Goal: Task Accomplishment & Management: Manage account settings

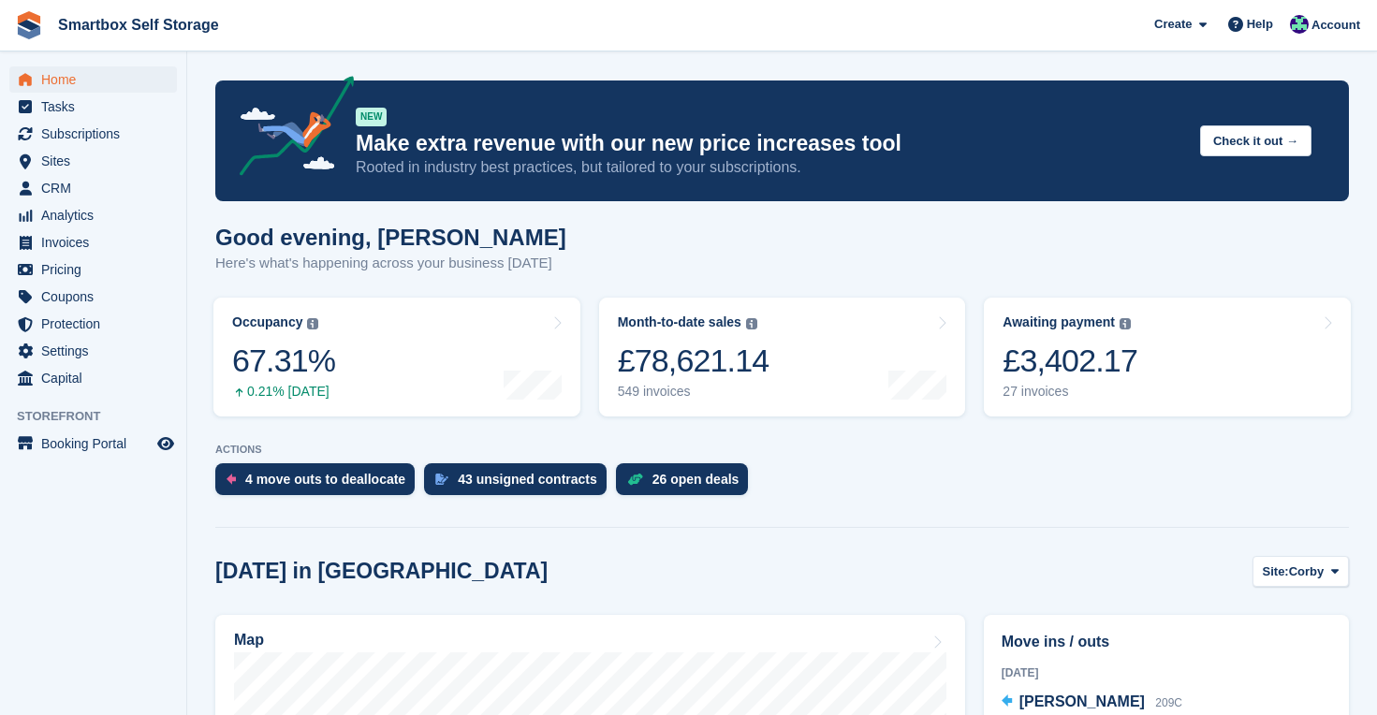
click at [55, 74] on span "Home" at bounding box center [97, 79] width 112 height 26
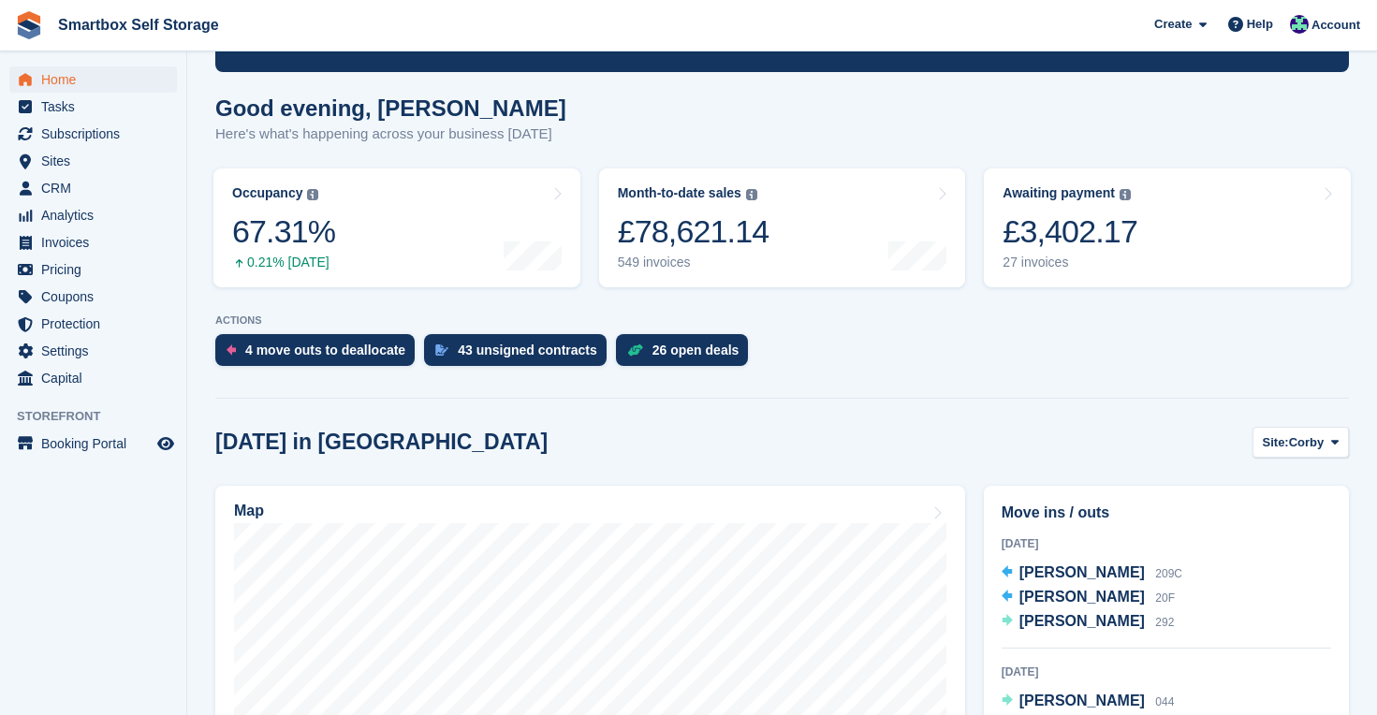
scroll to position [192, 0]
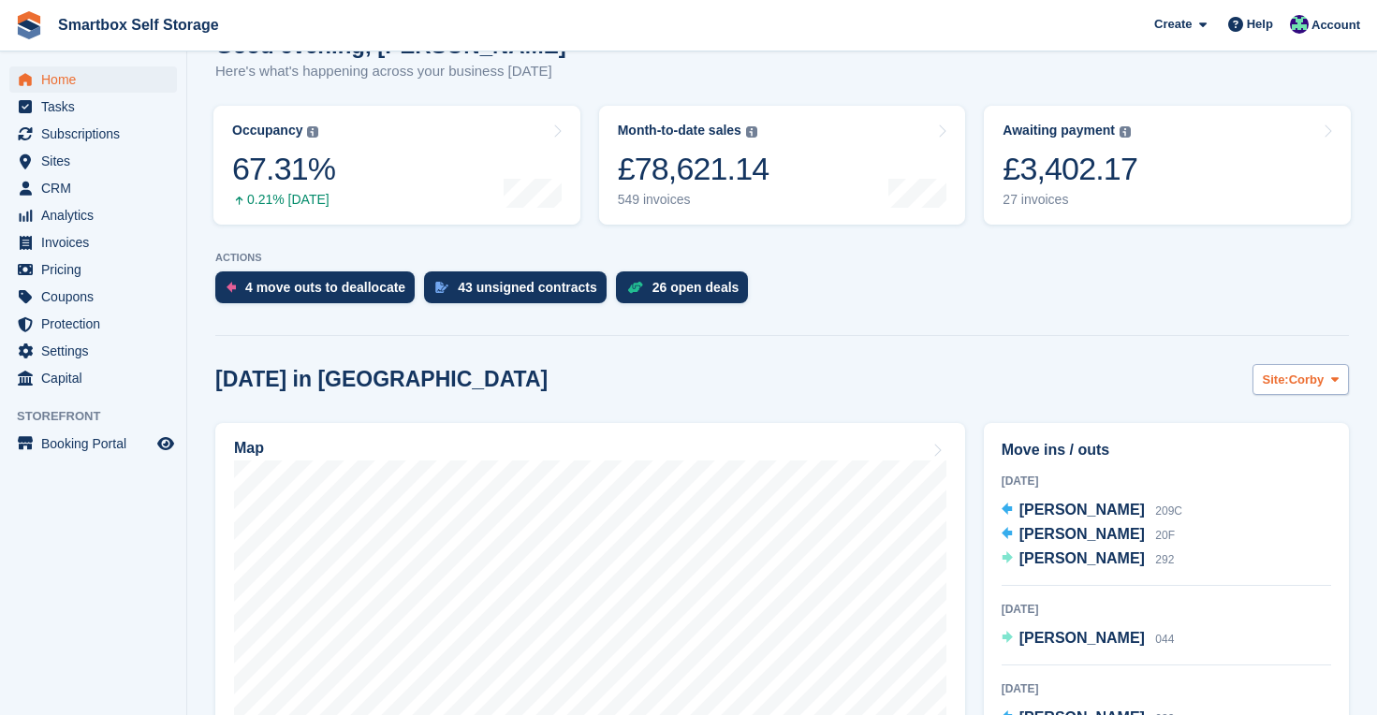
click at [1291, 373] on span "Corby" at bounding box center [1307, 380] width 36 height 19
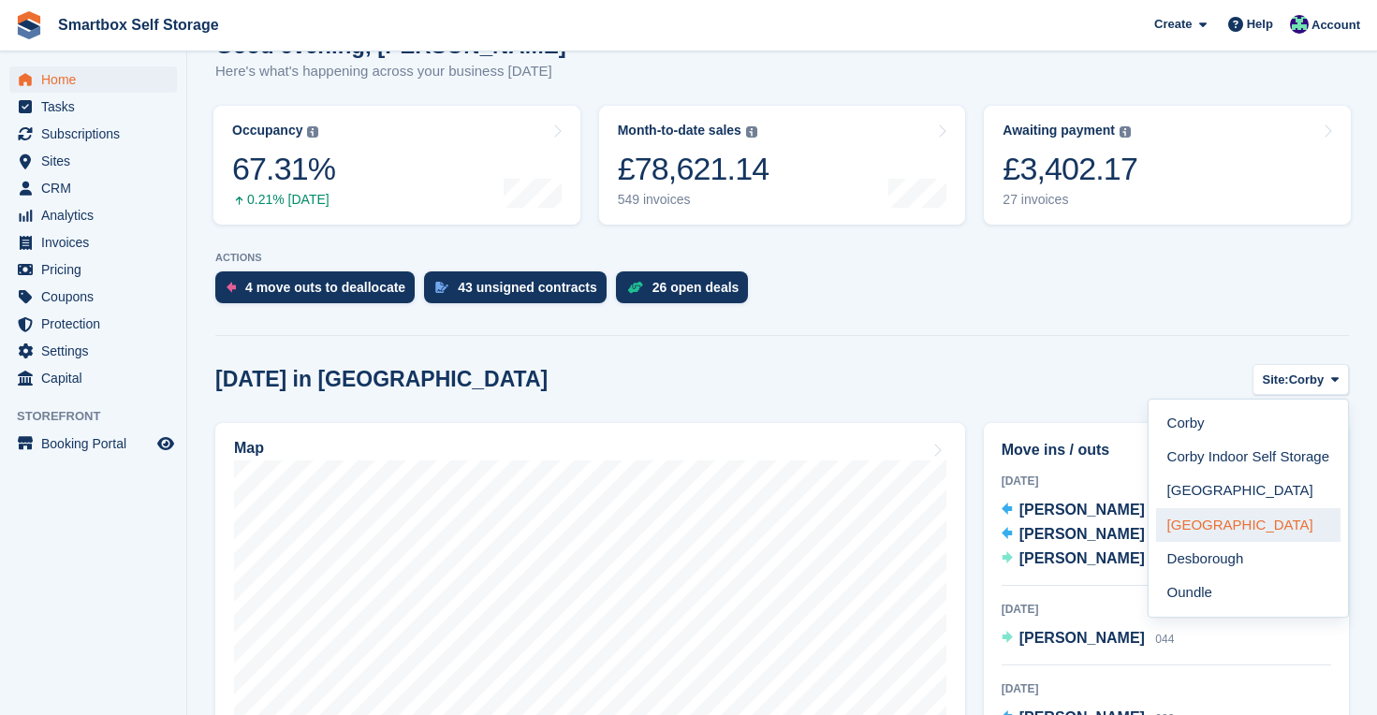
click at [1215, 520] on link "[GEOGRAPHIC_DATA]" at bounding box center [1248, 525] width 184 height 34
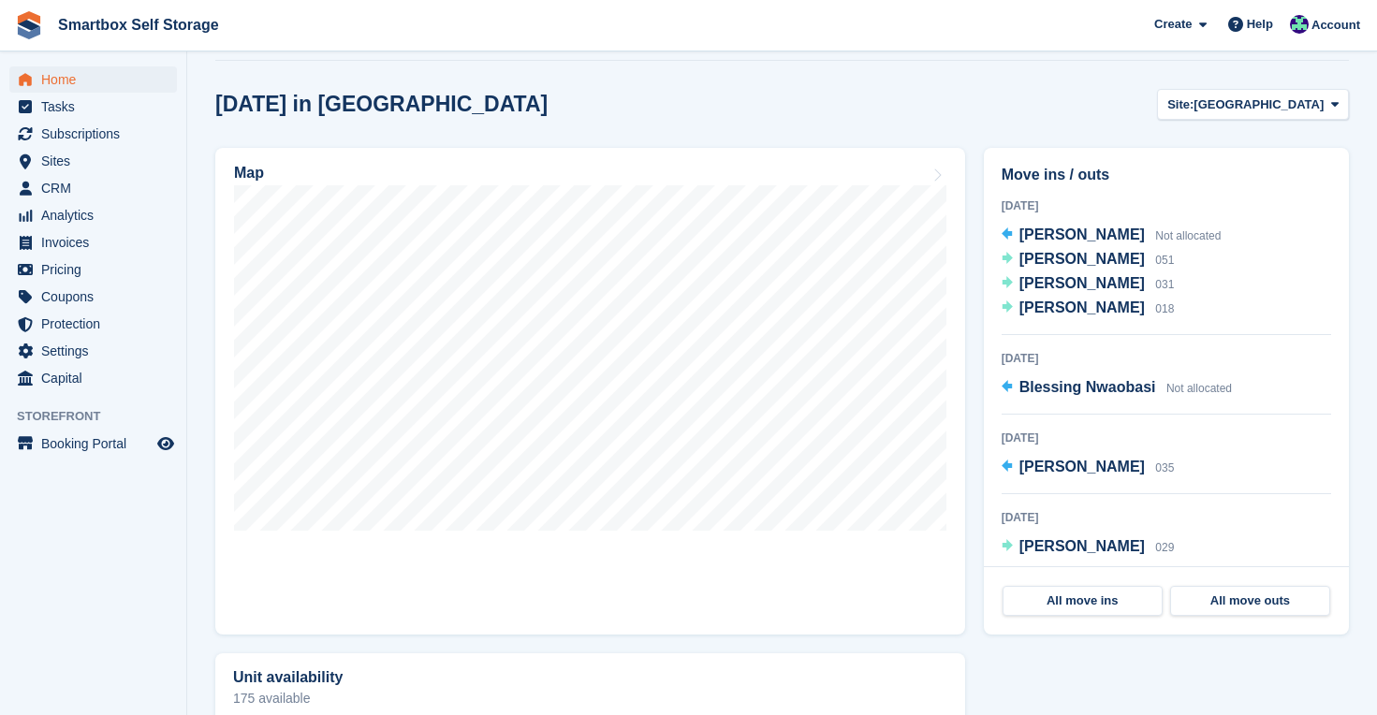
scroll to position [470, 0]
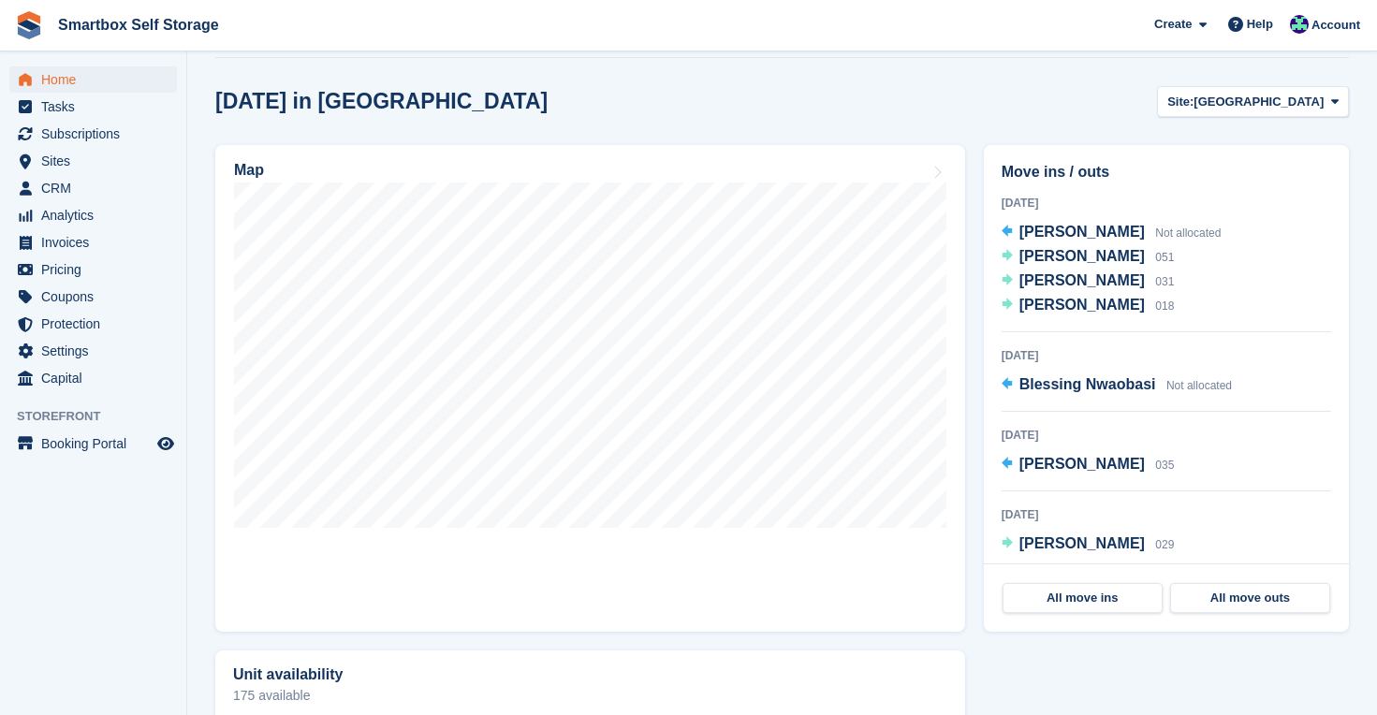
click at [70, 80] on span "Home" at bounding box center [97, 79] width 112 height 26
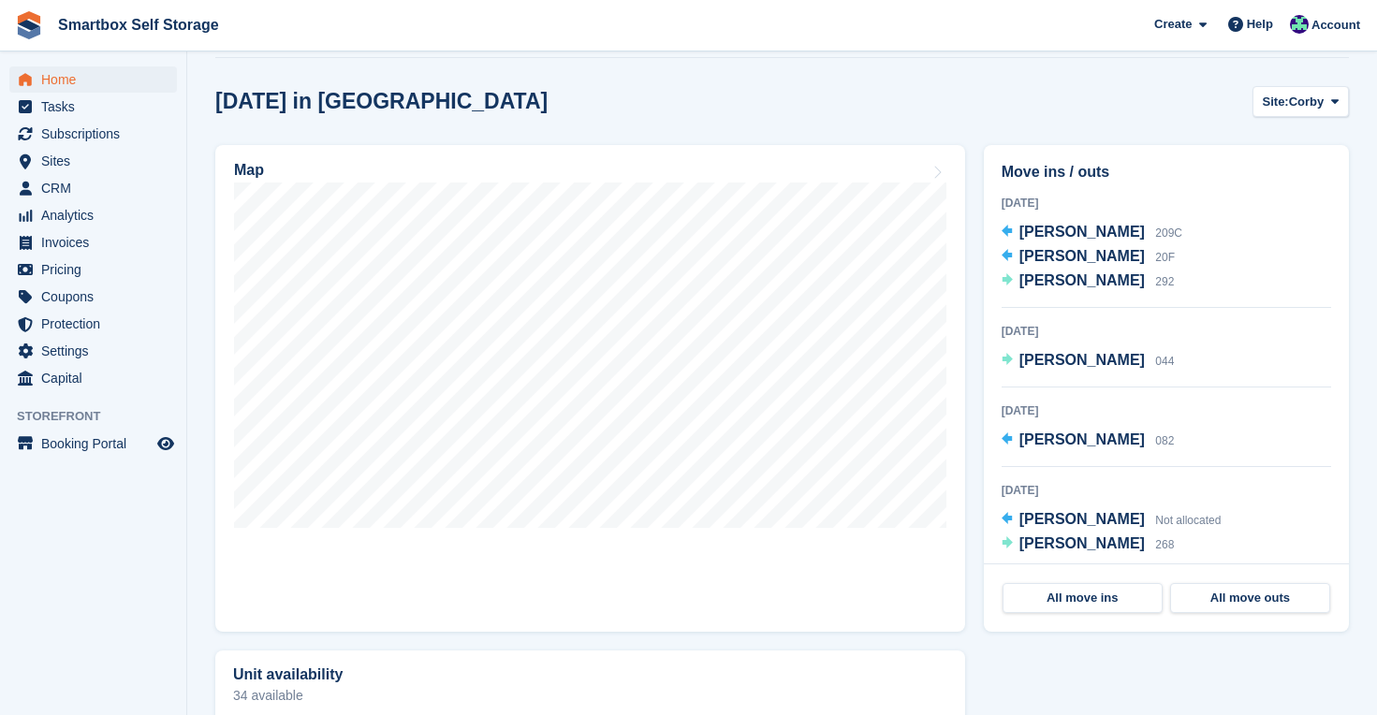
scroll to position [0, 0]
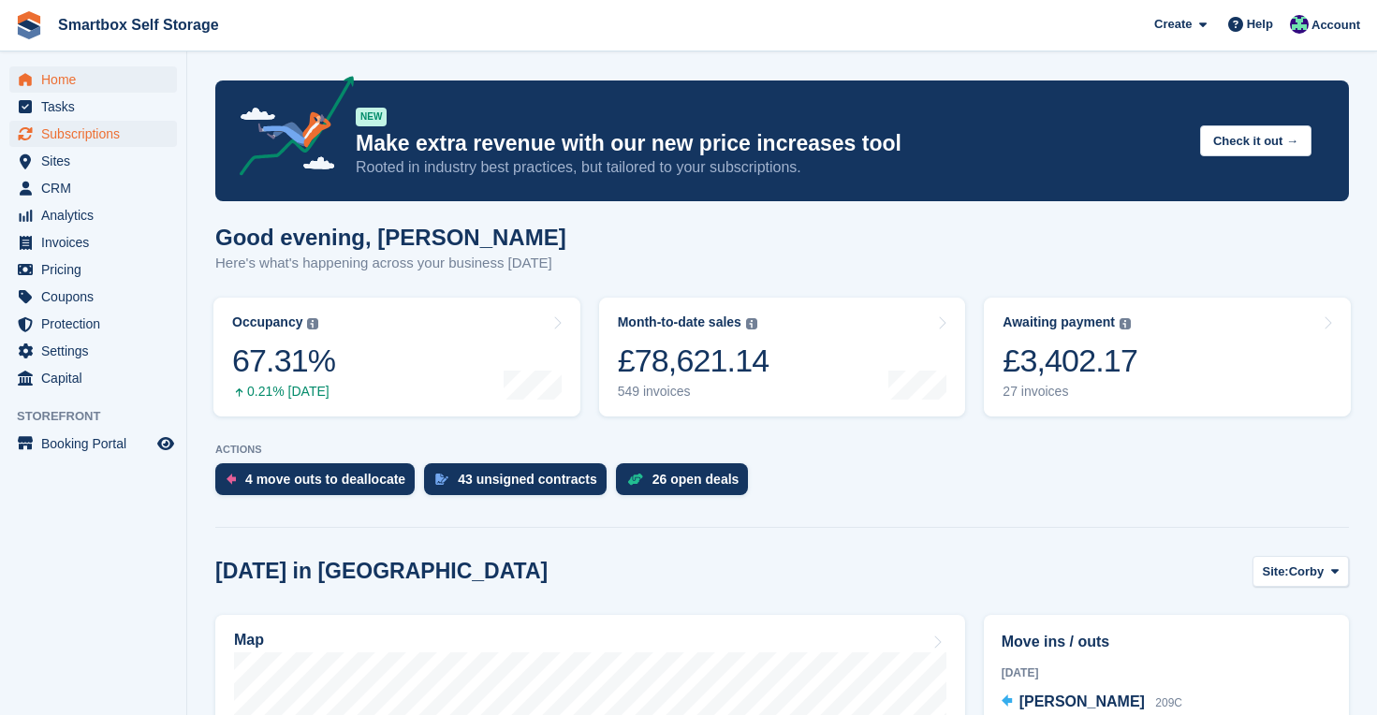
click at [91, 130] on span "Subscriptions" at bounding box center [97, 134] width 112 height 26
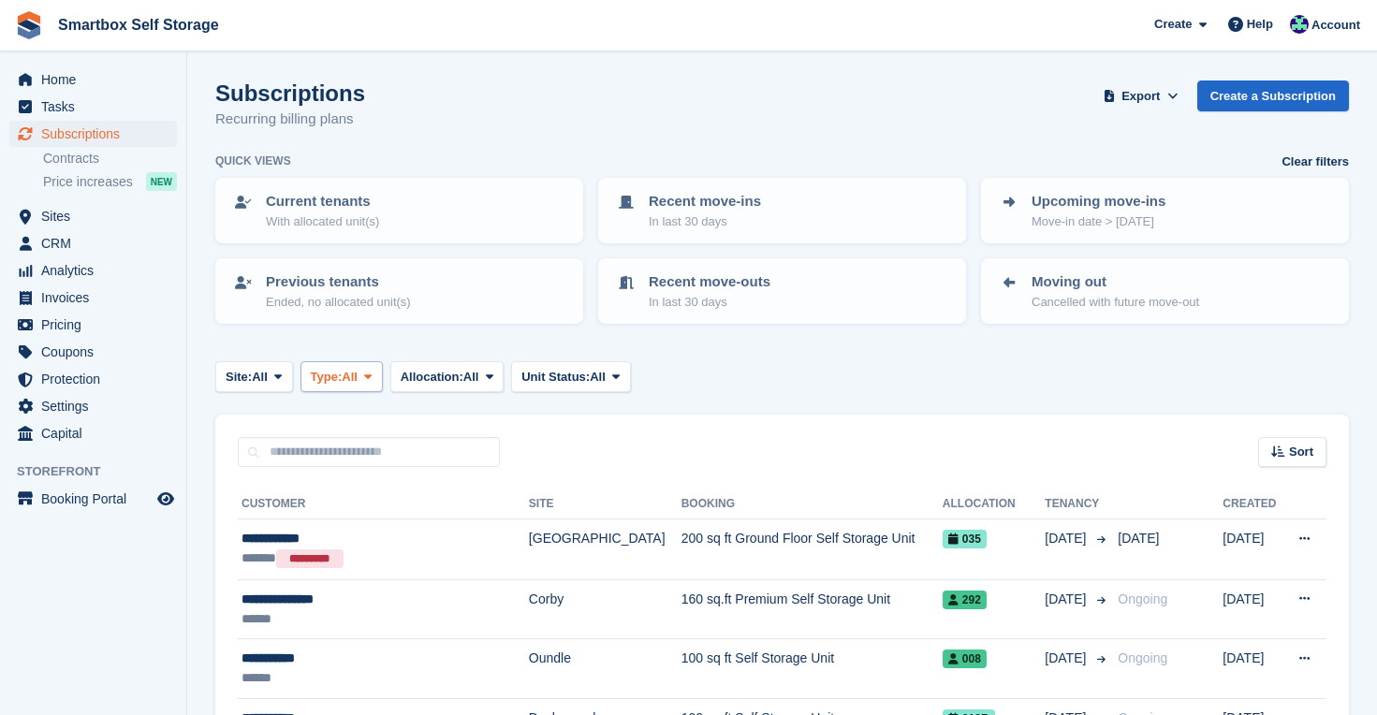
click at [374, 369] on span at bounding box center [367, 376] width 15 height 15
click at [1119, 204] on p "Upcoming move-ins" at bounding box center [1098, 202] width 134 height 22
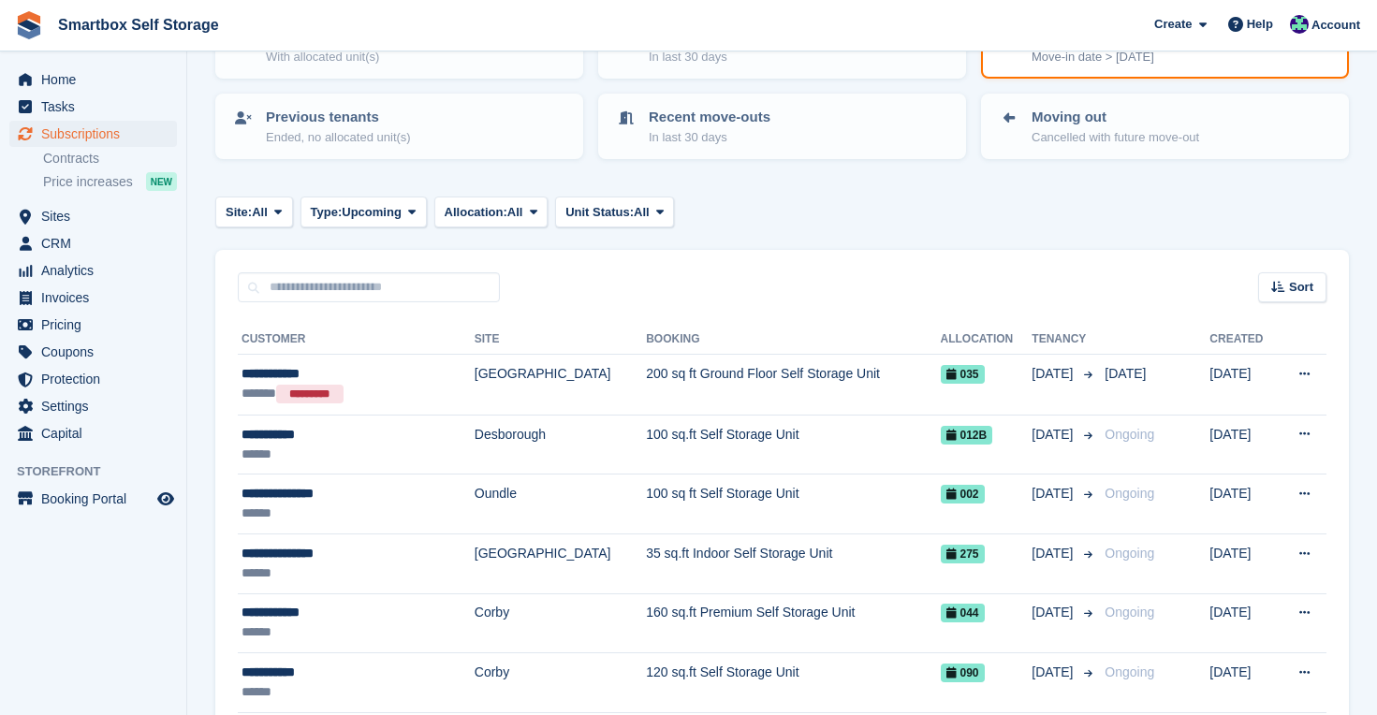
scroll to position [181, 0]
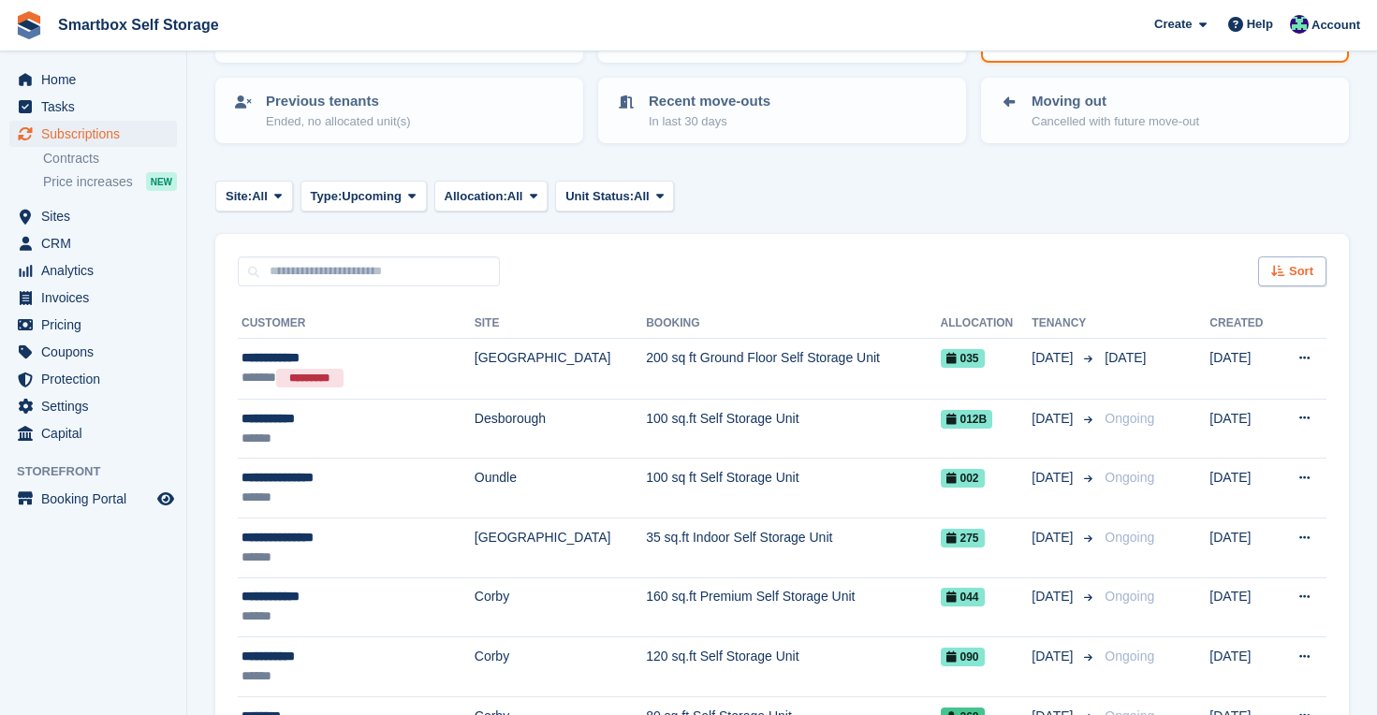
click at [1287, 261] on div "Sort" at bounding box center [1292, 271] width 68 height 31
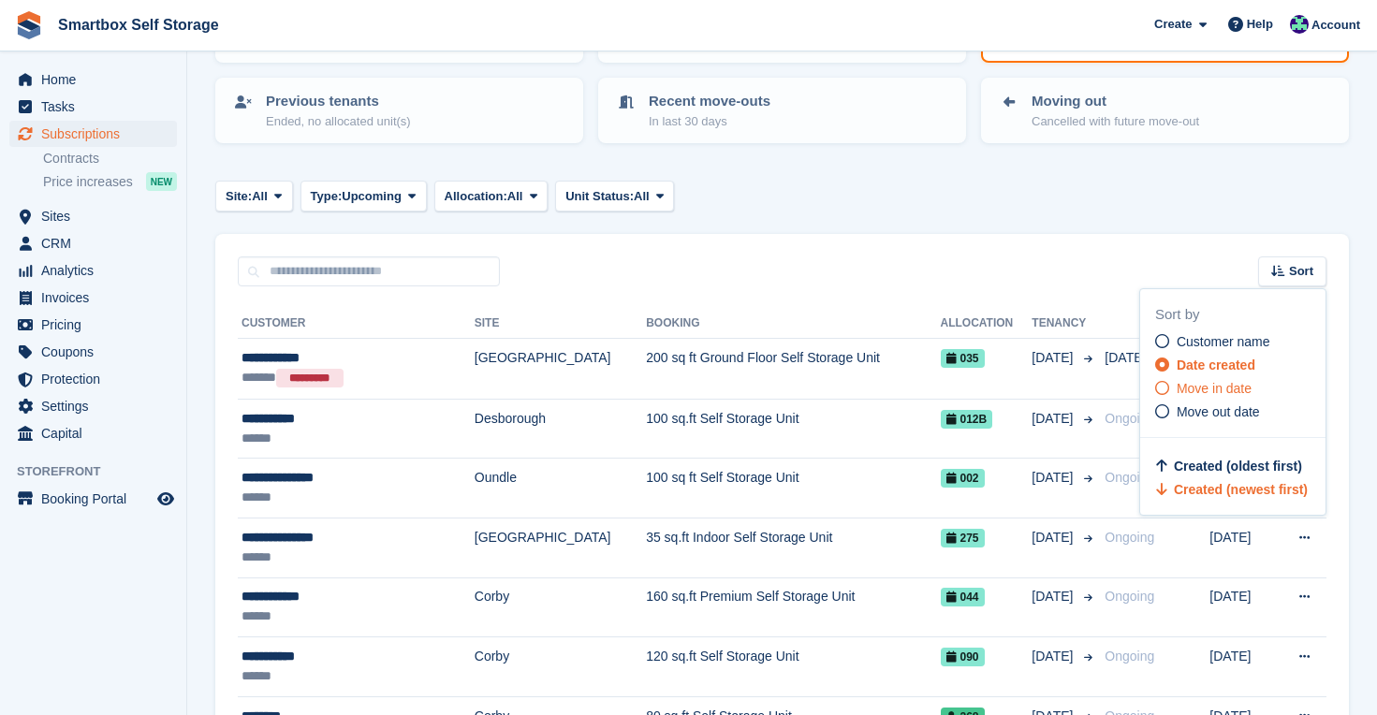
click at [1209, 384] on span "Move in date" at bounding box center [1213, 388] width 75 height 15
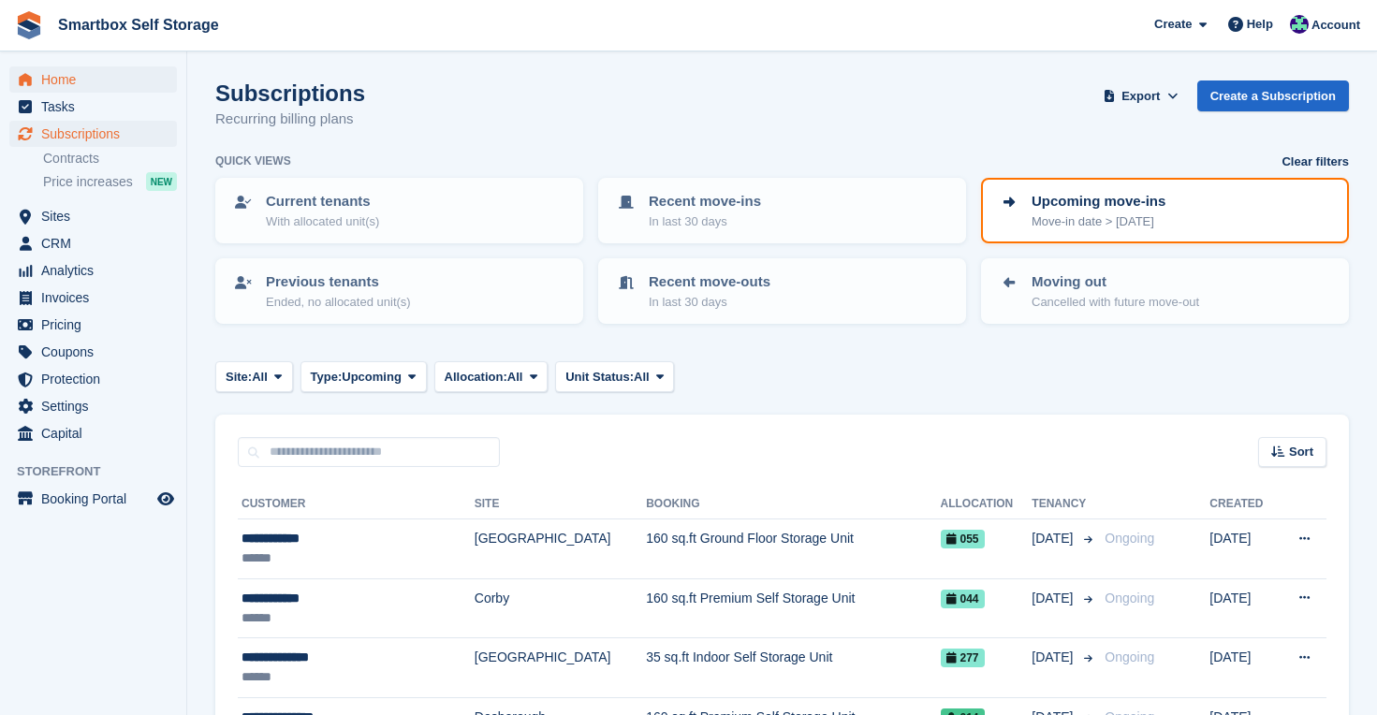
click at [57, 82] on span "Home" at bounding box center [97, 79] width 112 height 26
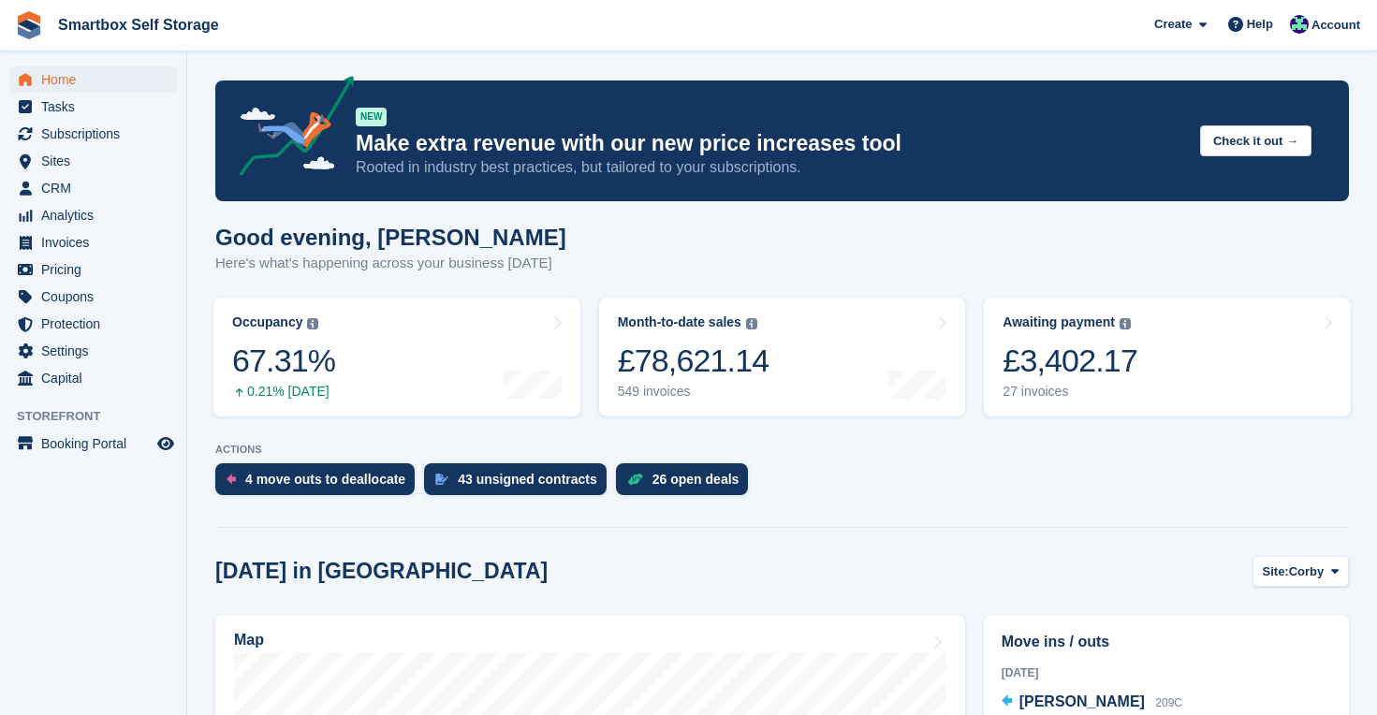
click at [56, 81] on span "Home" at bounding box center [97, 79] width 112 height 26
